Goal: Information Seeking & Learning: Learn about a topic

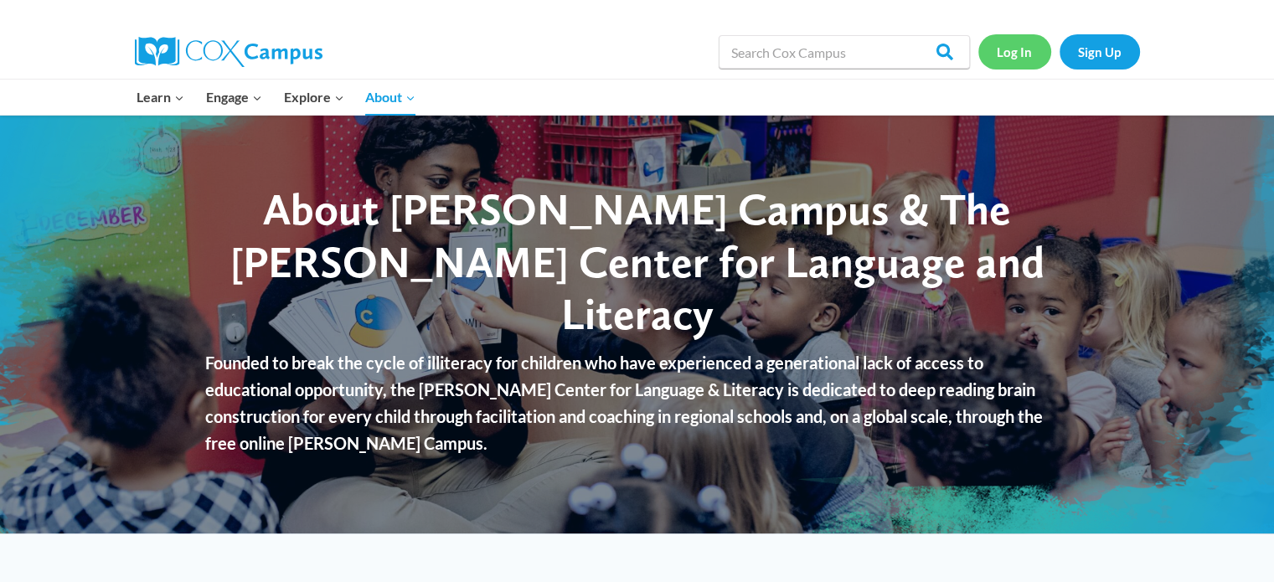
click at [1020, 48] on link "Log In" at bounding box center [1015, 51] width 73 height 34
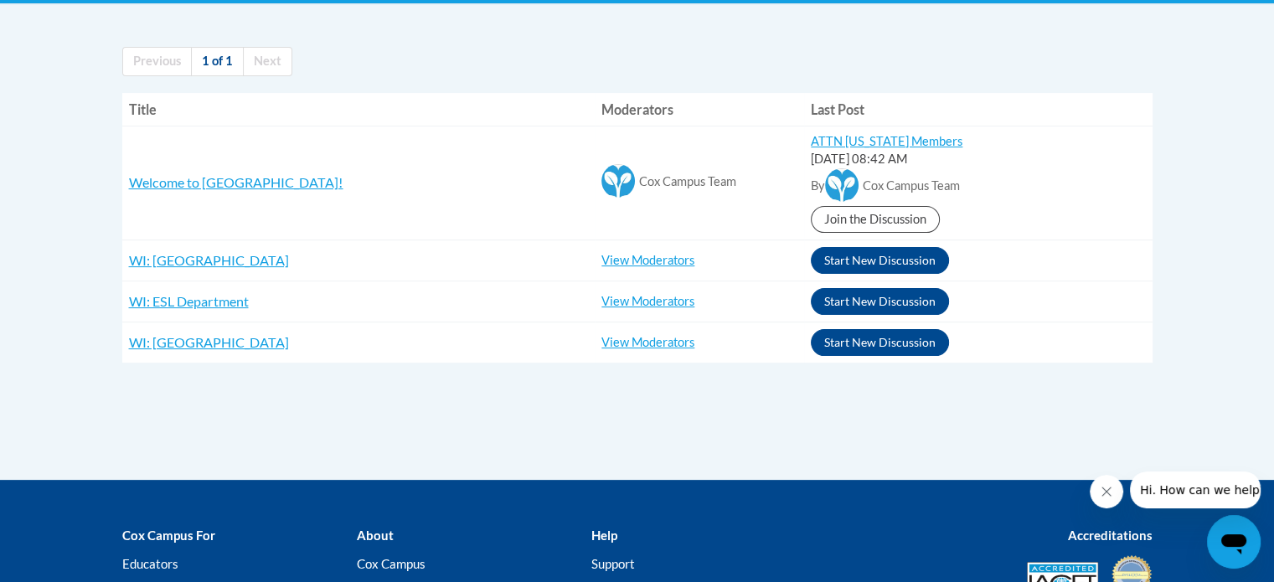
scroll to position [369, 0]
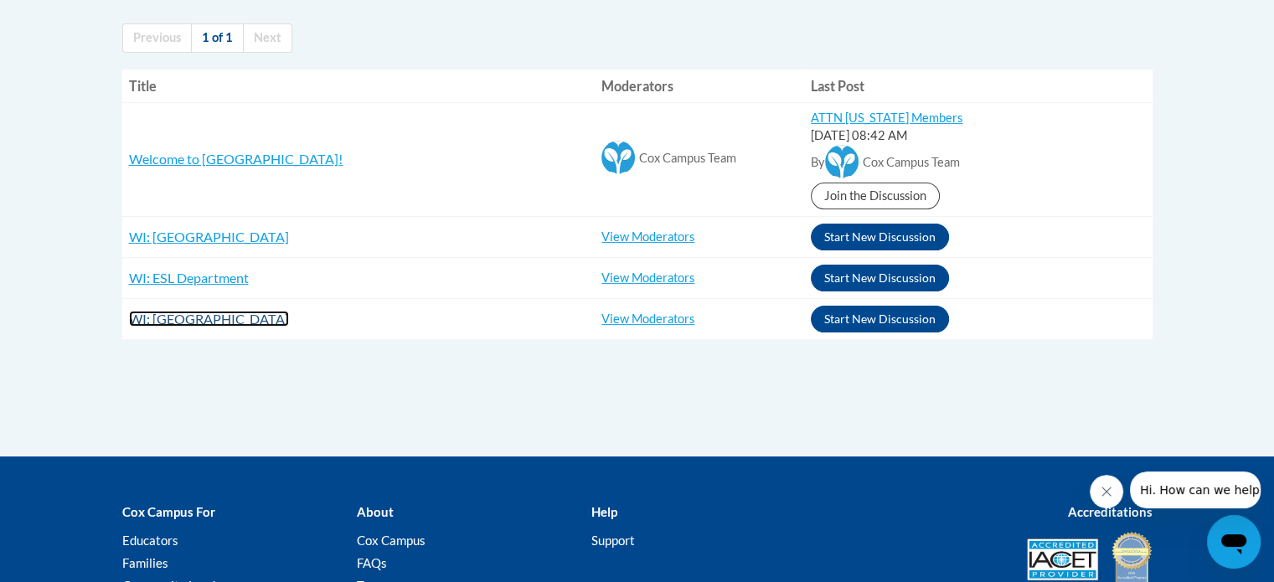
click at [258, 324] on span "WI: Jeffery Elementary School" at bounding box center [209, 319] width 160 height 16
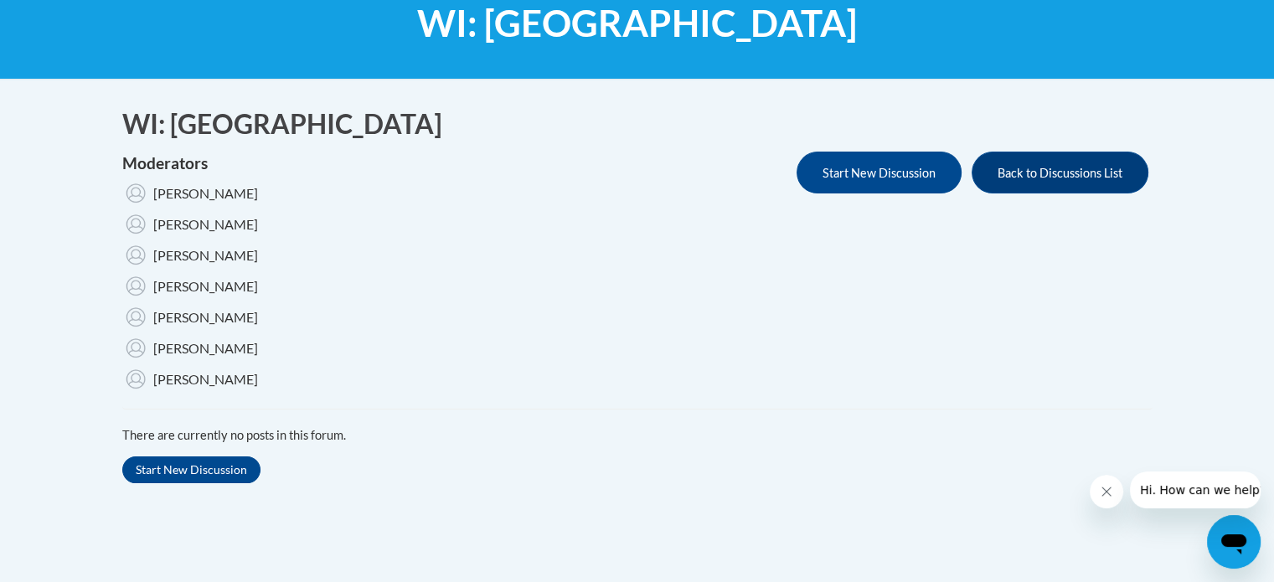
scroll to position [268, 0]
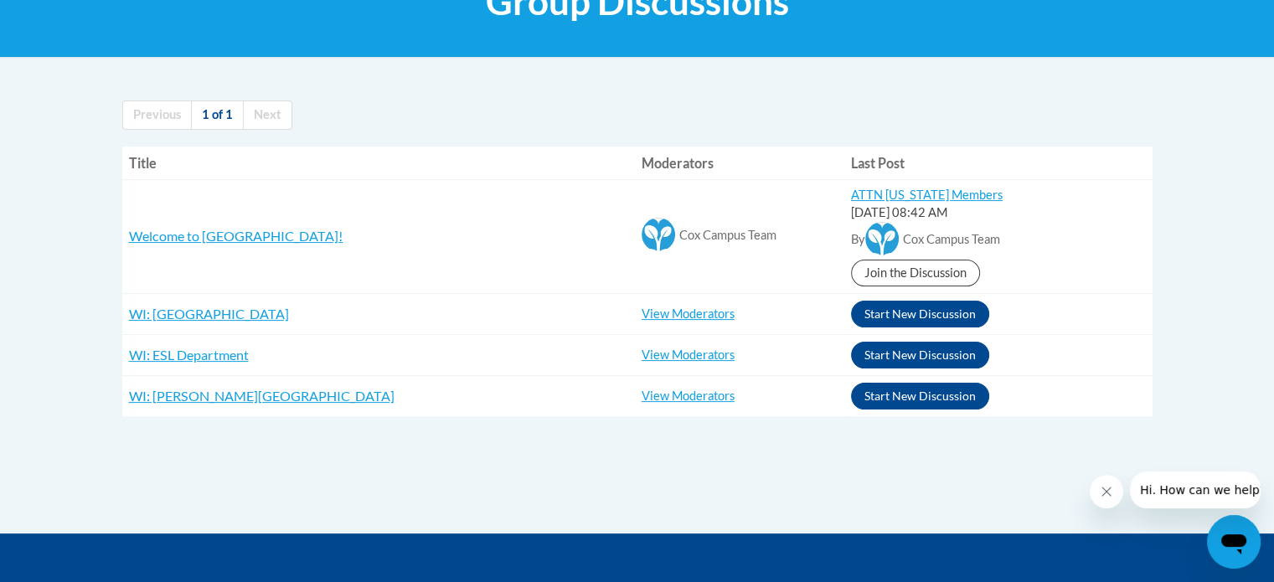
scroll to position [313, 0]
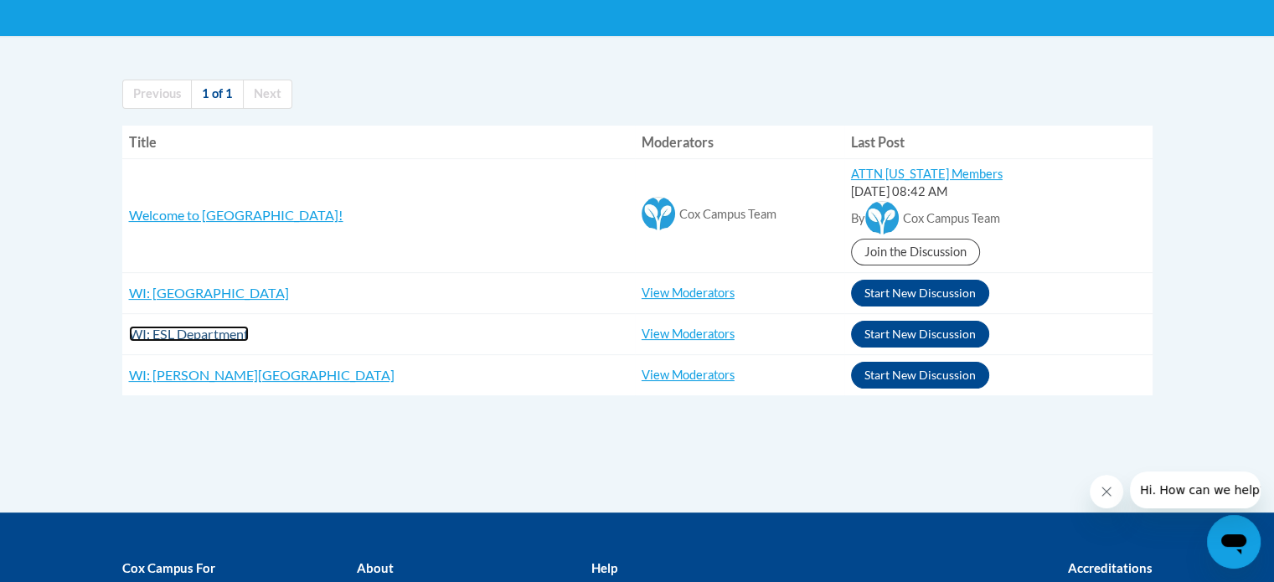
click at [159, 330] on span "WI: ESL Department" at bounding box center [189, 334] width 120 height 16
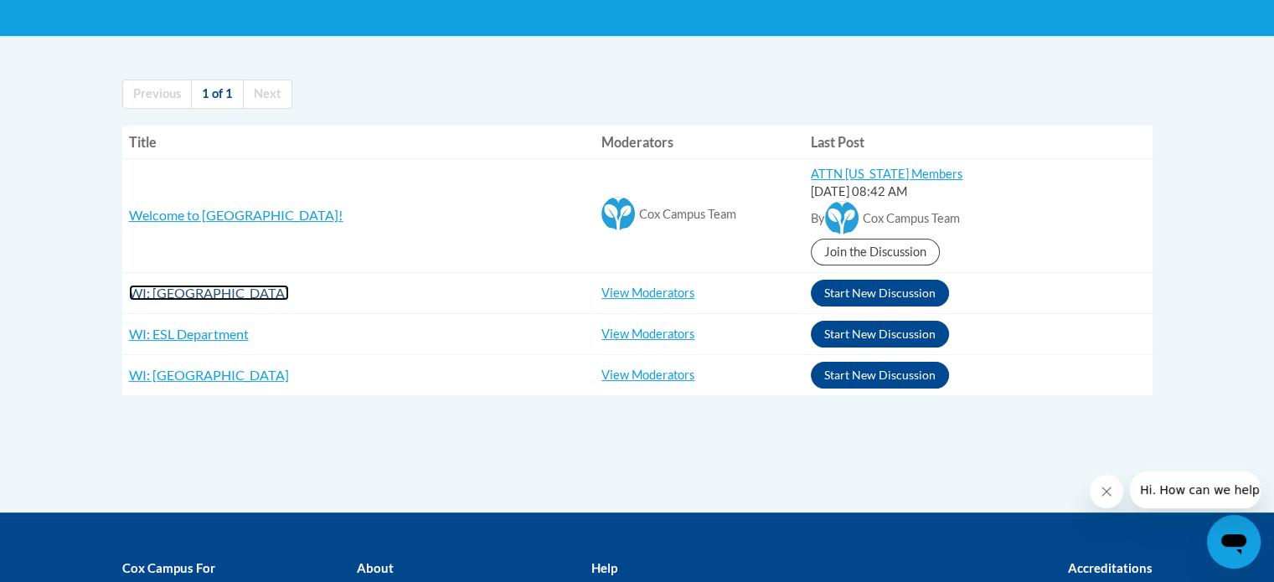
click at [214, 287] on span "WI: Bose Elementary School" at bounding box center [209, 293] width 160 height 16
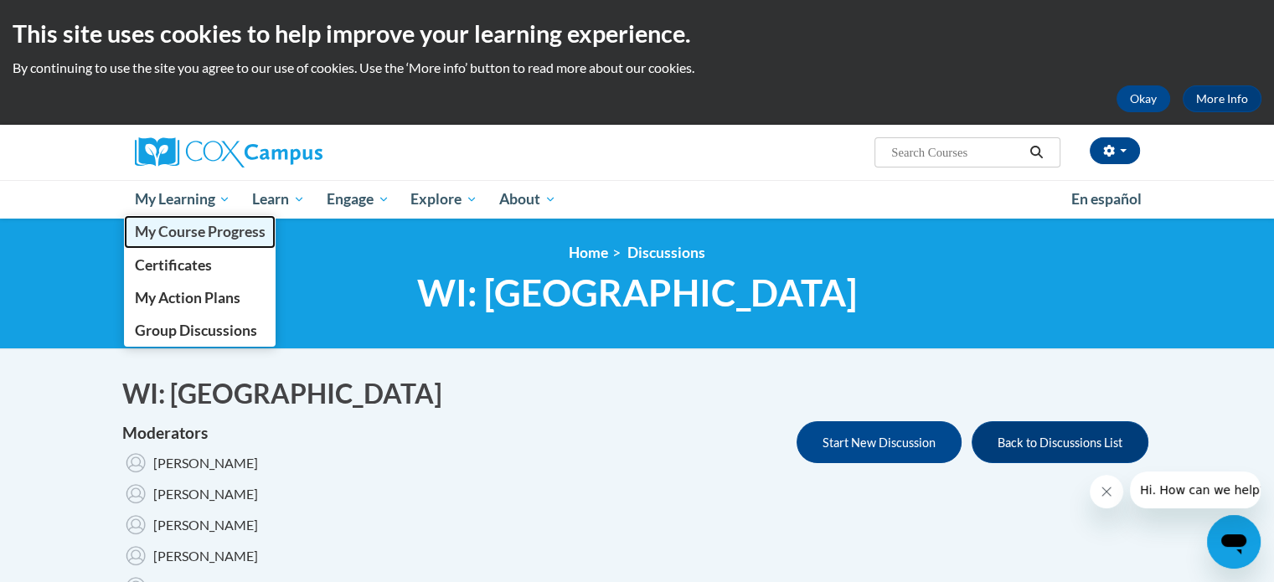
click at [201, 235] on span "My Course Progress" at bounding box center [199, 232] width 131 height 18
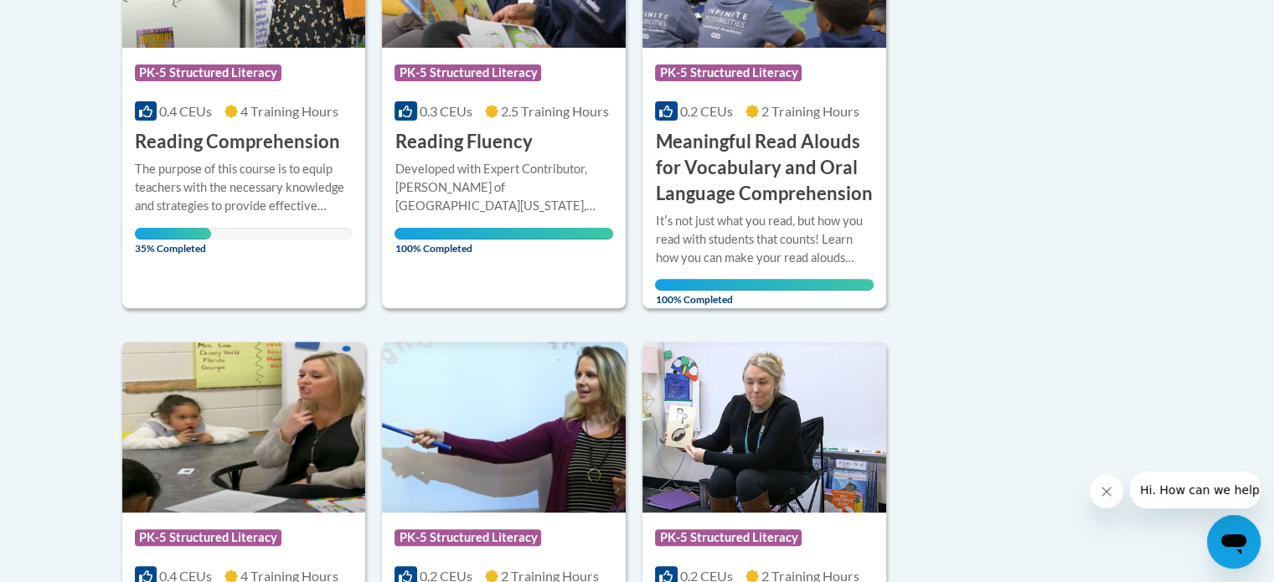
scroll to position [530, 0]
